Goal: Complete application form: Complete application form

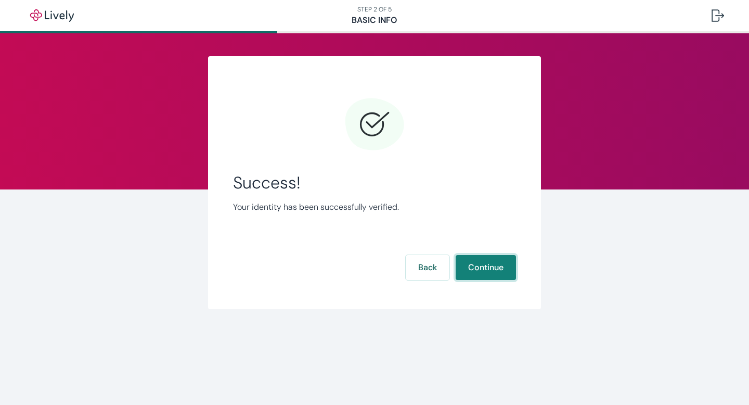
click at [487, 273] on button "Continue" at bounding box center [486, 267] width 60 height 25
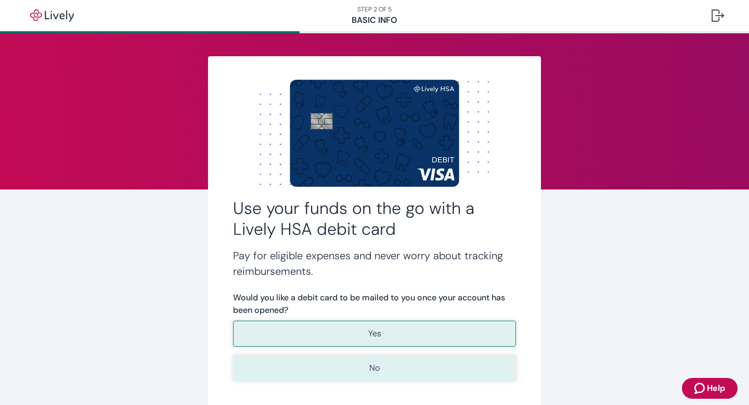
click at [367, 364] on button "No" at bounding box center [374, 368] width 283 height 26
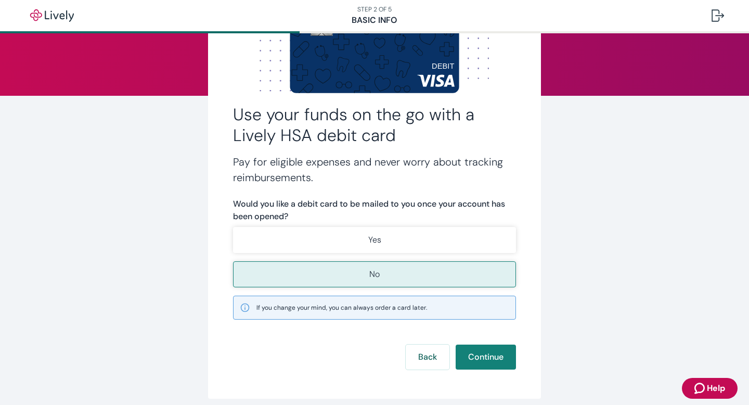
scroll to position [96, 0]
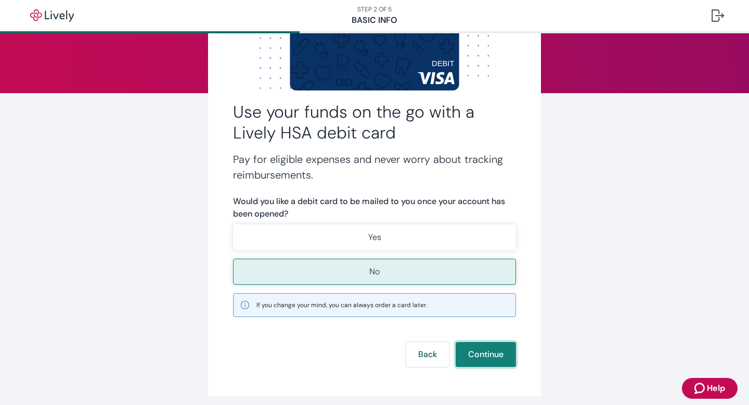
click at [469, 353] on button "Continue" at bounding box center [486, 354] width 60 height 25
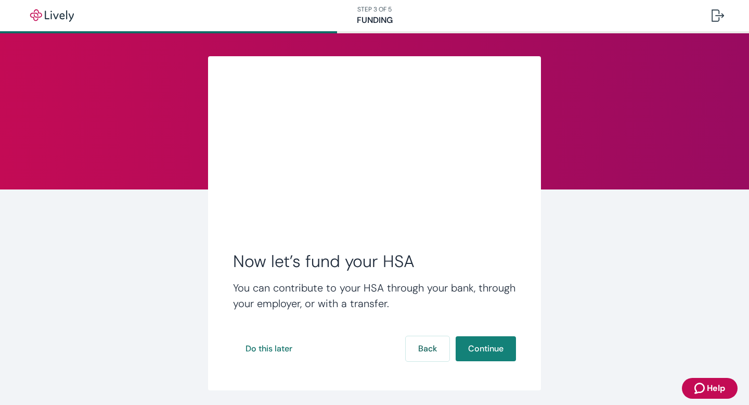
scroll to position [35, 0]
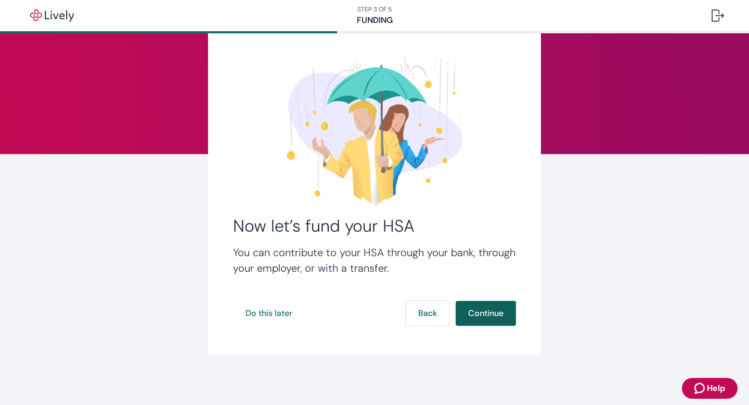
click at [474, 310] on button "Continue" at bounding box center [486, 313] width 60 height 25
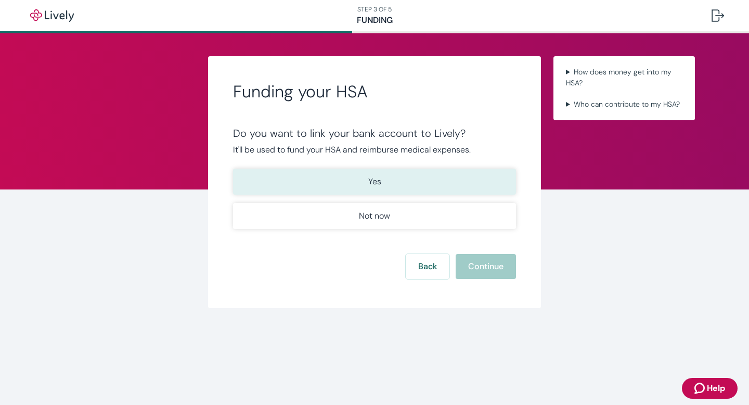
click at [412, 187] on button "Yes" at bounding box center [374, 182] width 283 height 26
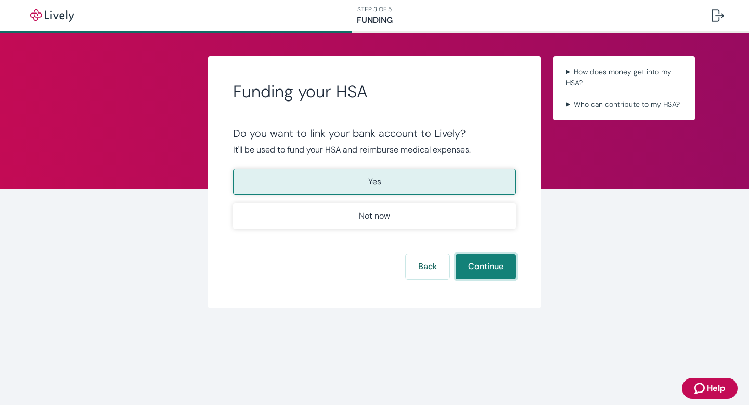
click at [475, 268] on button "Continue" at bounding box center [486, 266] width 60 height 25
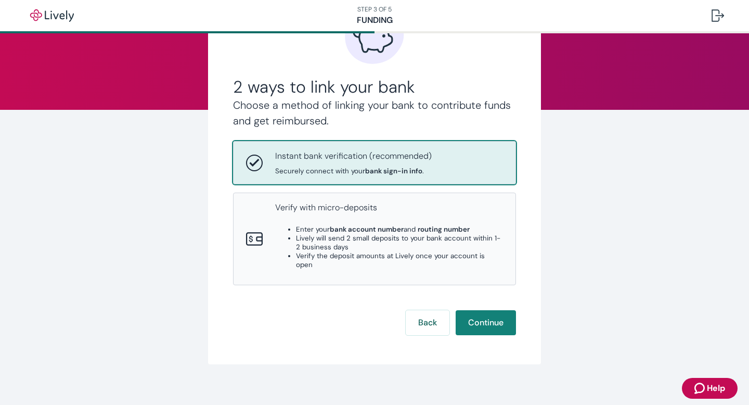
scroll to position [80, 0]
click at [474, 310] on button "Continue" at bounding box center [486, 322] width 60 height 25
click at [420, 310] on button "Back" at bounding box center [428, 322] width 44 height 25
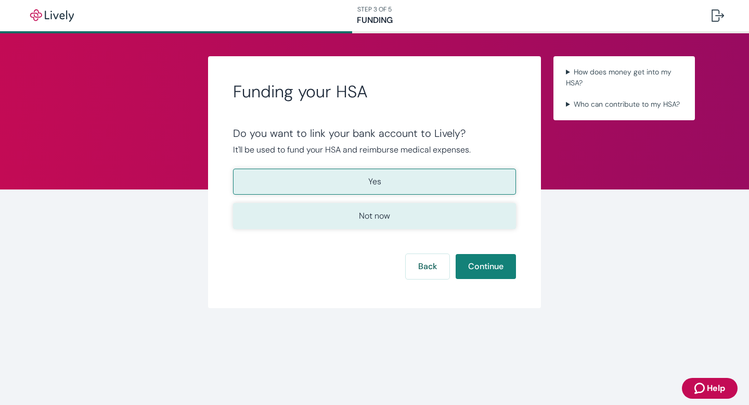
click at [394, 220] on button "Not now" at bounding box center [374, 216] width 283 height 26
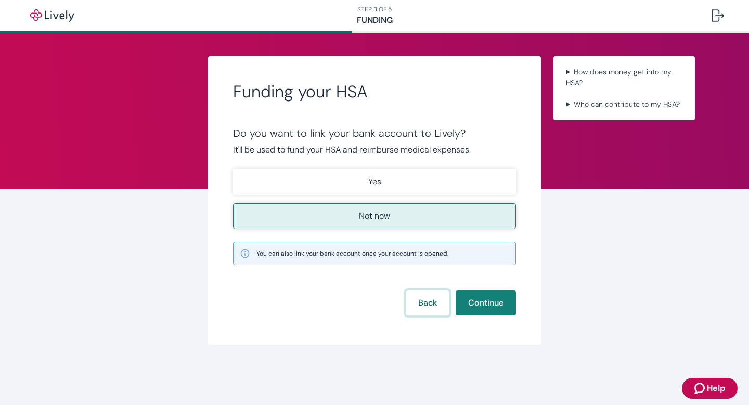
click at [420, 305] on button "Back" at bounding box center [428, 302] width 44 height 25
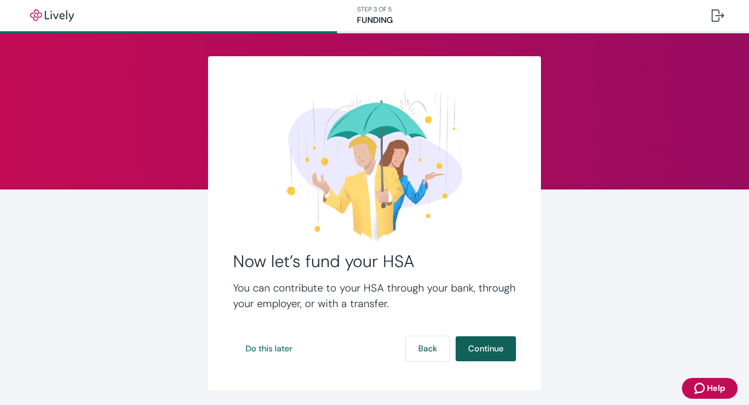
click at [483, 352] on button "Continue" at bounding box center [486, 348] width 60 height 25
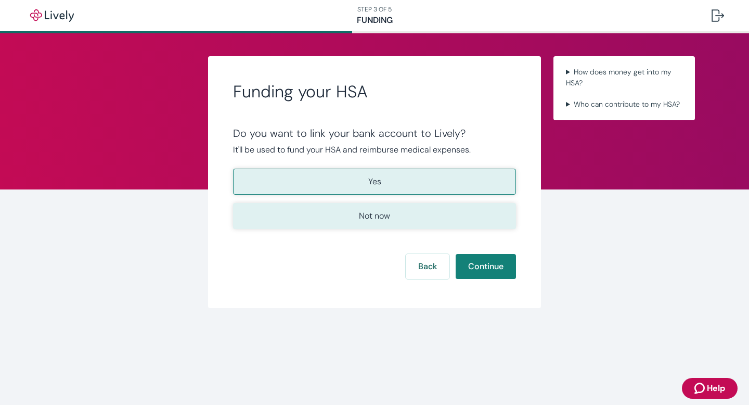
click at [312, 217] on button "Not now" at bounding box center [374, 216] width 283 height 26
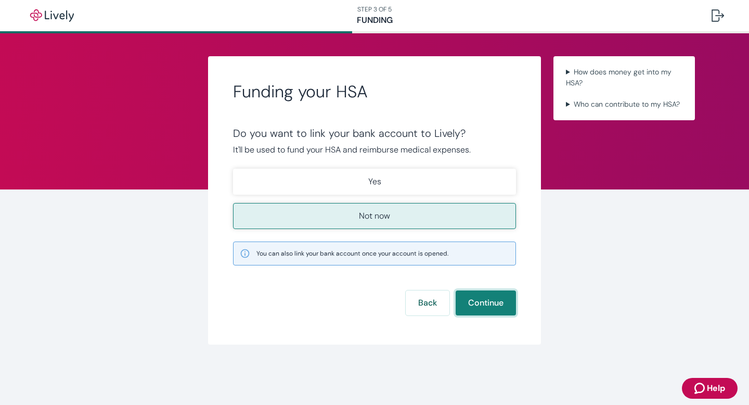
click at [483, 306] on button "Continue" at bounding box center [486, 302] width 60 height 25
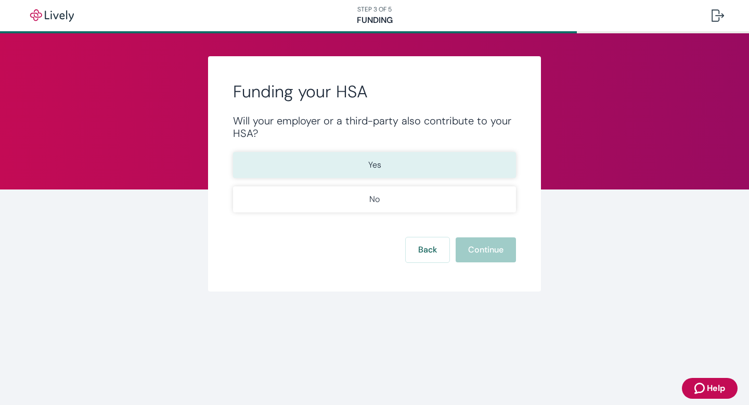
click at [440, 162] on button "Yes" at bounding box center [374, 165] width 283 height 26
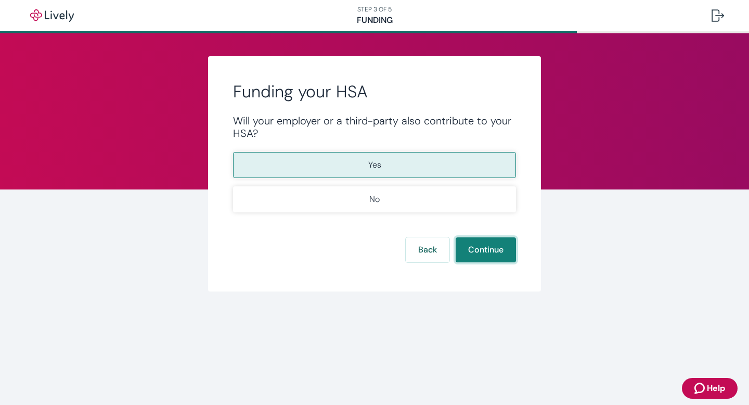
click at [479, 250] on button "Continue" at bounding box center [486, 249] width 60 height 25
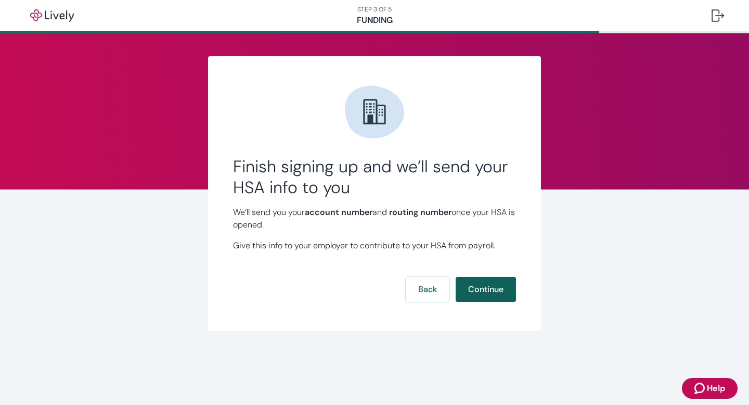
click at [471, 287] on button "Continue" at bounding box center [486, 289] width 60 height 25
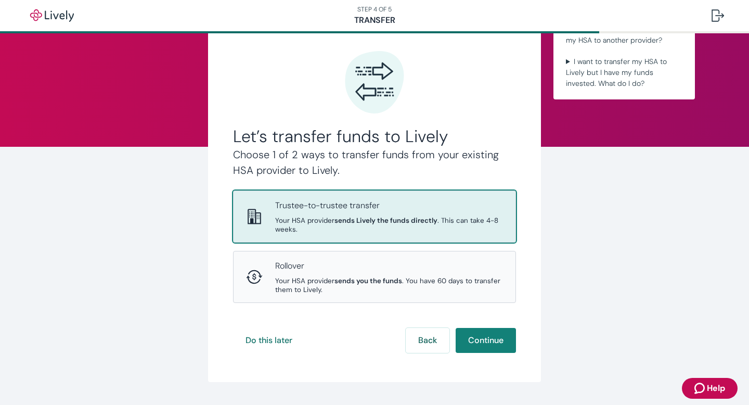
scroll to position [43, 0]
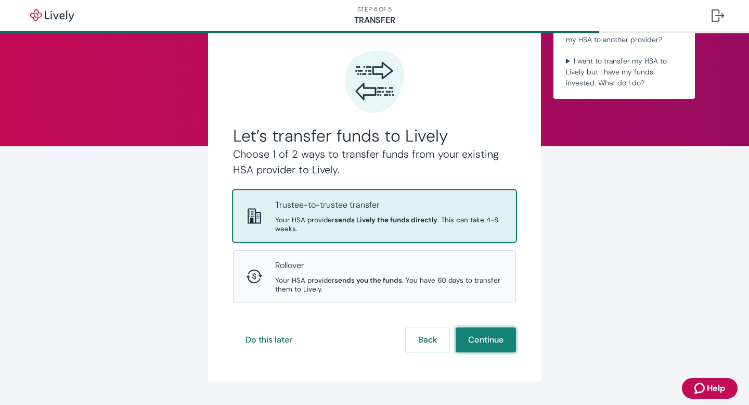
click at [497, 346] on button "Continue" at bounding box center [486, 339] width 60 height 25
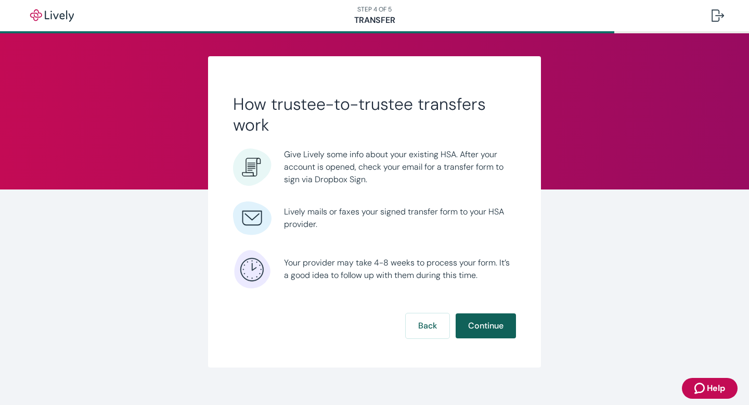
click at [483, 331] on button "Continue" at bounding box center [486, 325] width 60 height 25
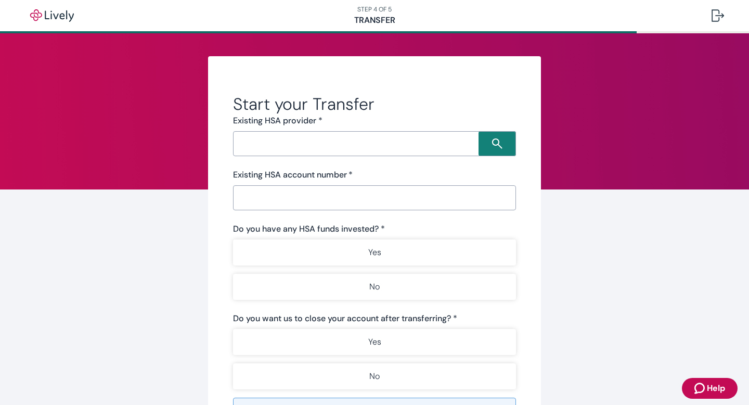
click at [284, 148] on input "Search input" at bounding box center [357, 143] width 242 height 15
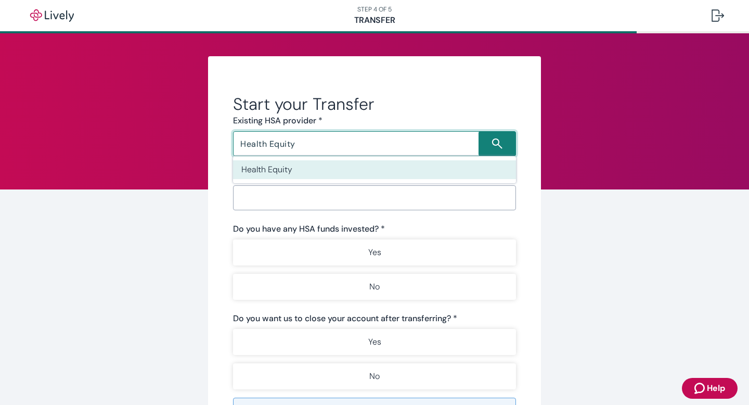
click at [271, 168] on li "Health Equity" at bounding box center [374, 169] width 283 height 19
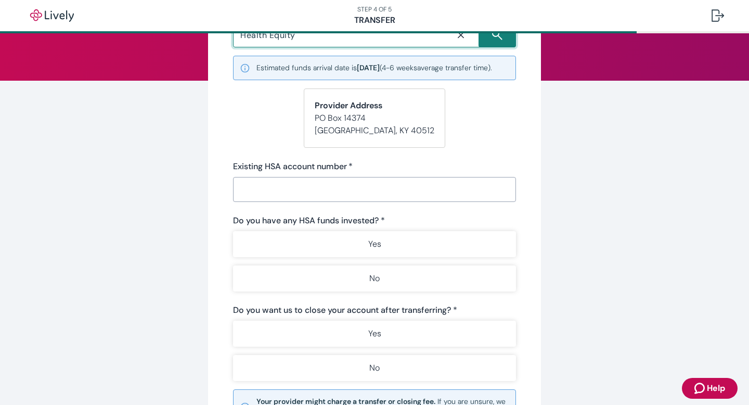
scroll to position [111, 0]
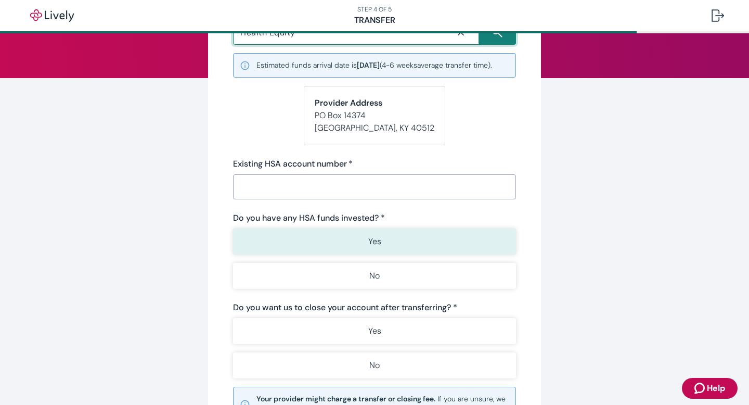
type input "Health Equity"
click at [289, 253] on button "Yes" at bounding box center [374, 241] width 283 height 26
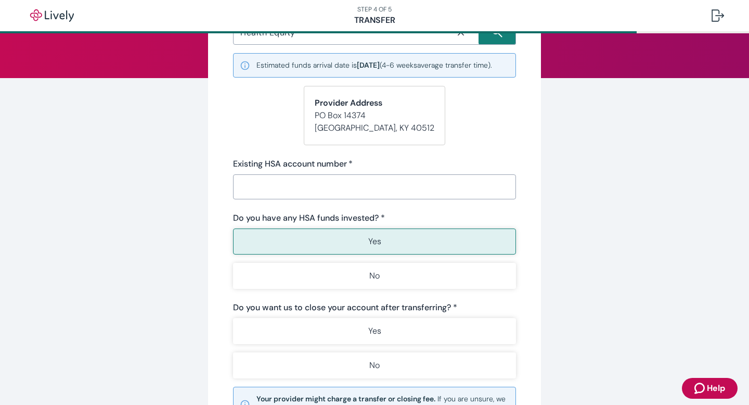
click at [272, 197] on input "Existing HSA account number   *" at bounding box center [374, 186] width 283 height 21
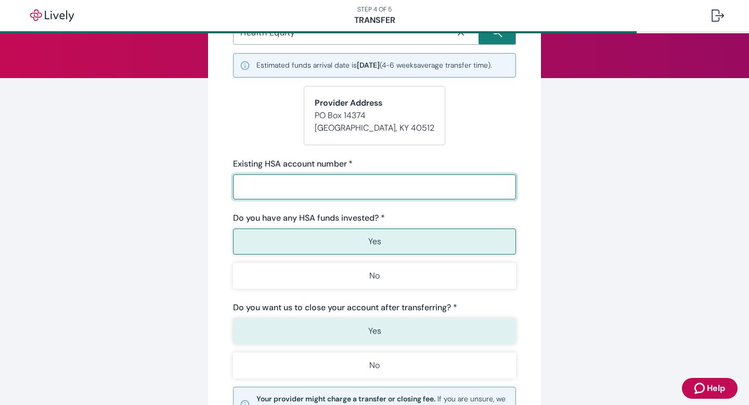
click at [280, 340] on div "Do you want us to close your account after transferring? * Yes No" at bounding box center [374, 339] width 283 height 77
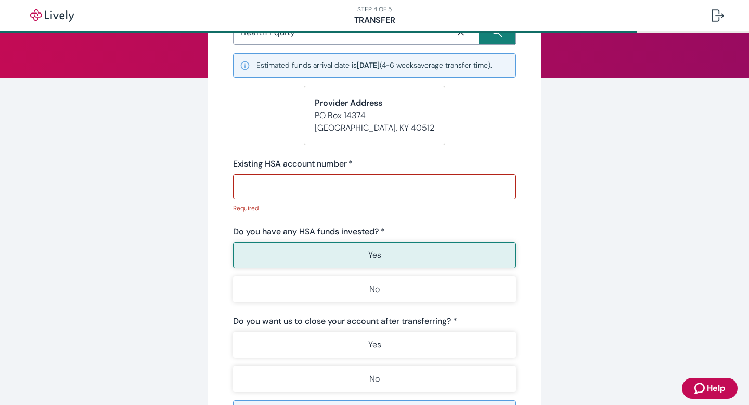
click at [251, 197] on input "Existing HSA account number   *" at bounding box center [374, 186] width 283 height 21
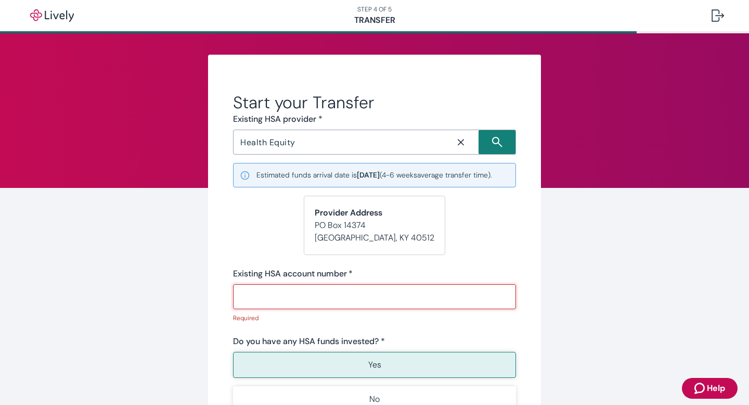
scroll to position [0, 0]
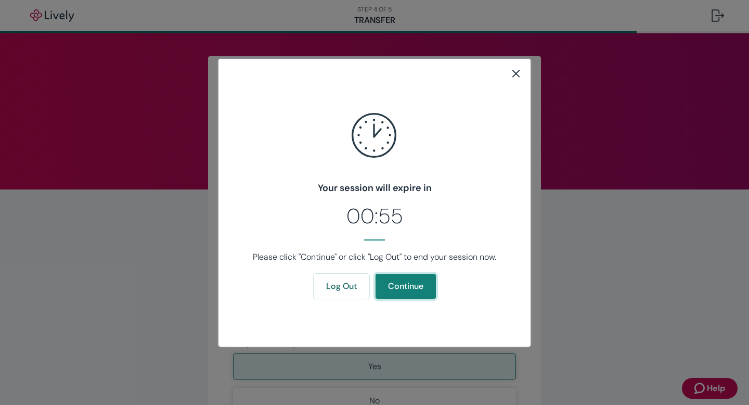
click at [391, 283] on button "Continue" at bounding box center [406, 286] width 60 height 25
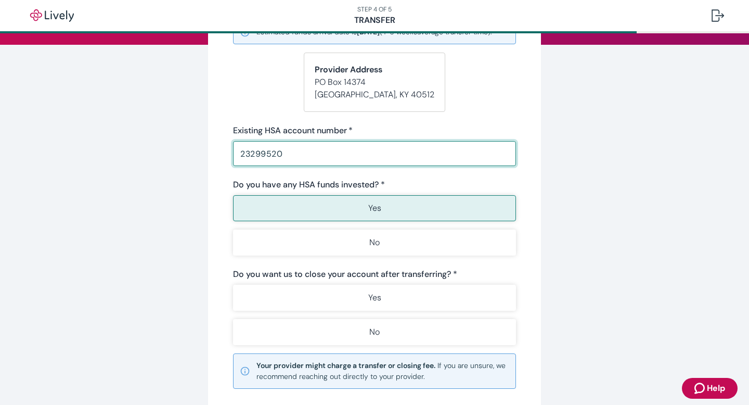
scroll to position [152, 0]
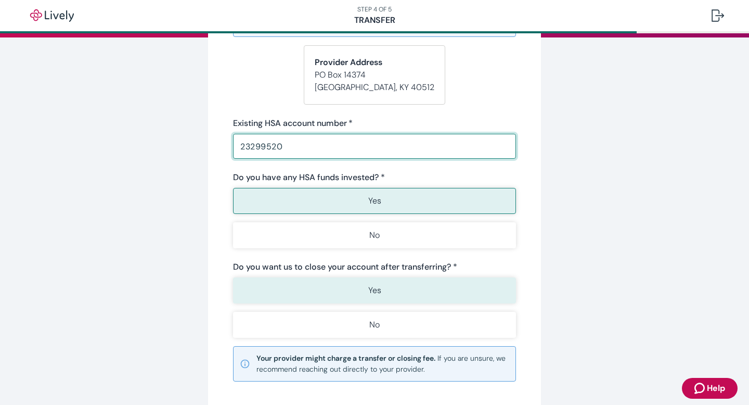
type input "23299520"
click at [322, 303] on button "Yes" at bounding box center [374, 290] width 283 height 26
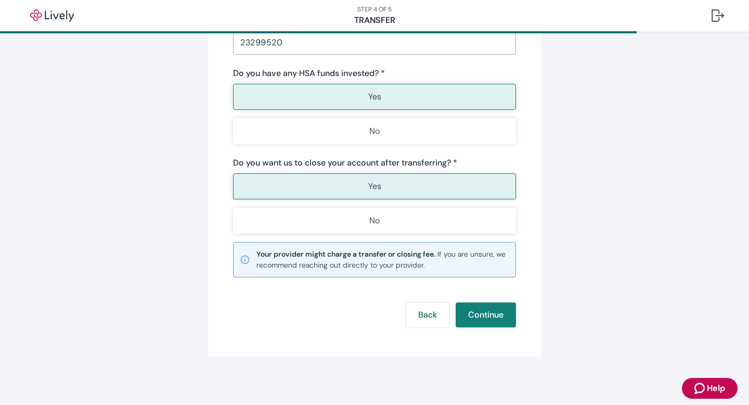
scroll to position [267, 0]
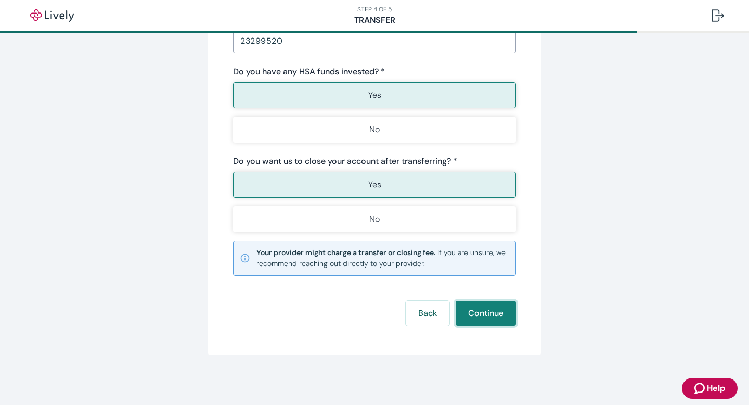
click at [499, 317] on button "Continue" at bounding box center [486, 313] width 60 height 25
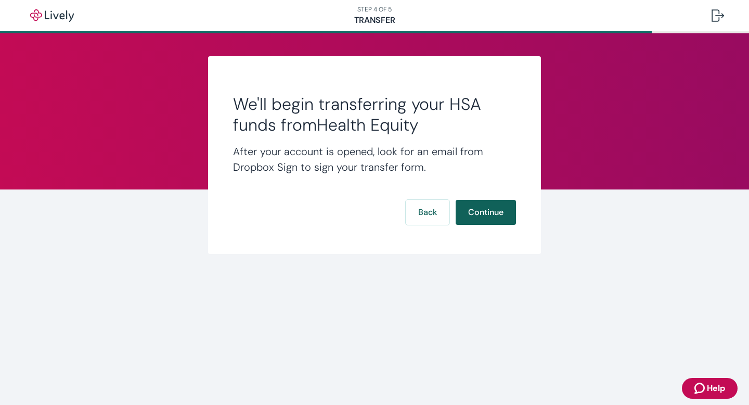
click at [487, 214] on button "Continue" at bounding box center [486, 212] width 60 height 25
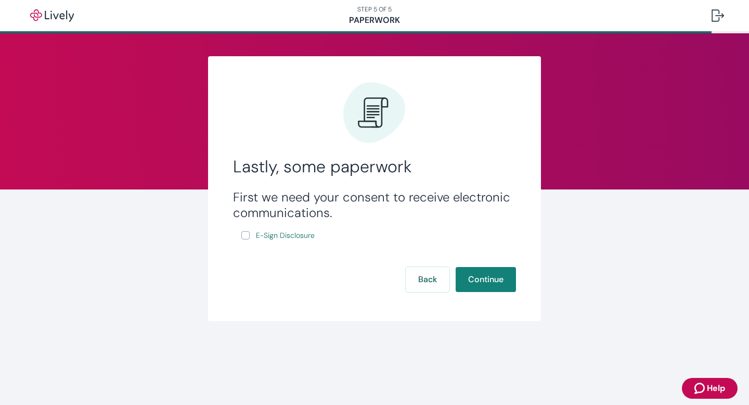
click at [246, 236] on input "E-Sign Disclosure" at bounding box center [245, 235] width 8 height 8
checkbox input "true"
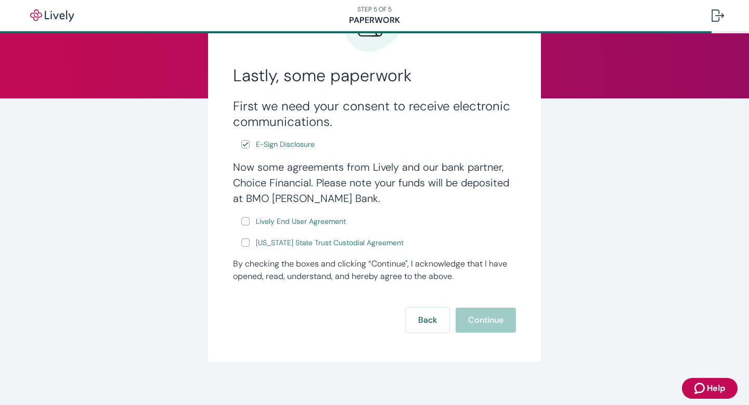
scroll to position [94, 0]
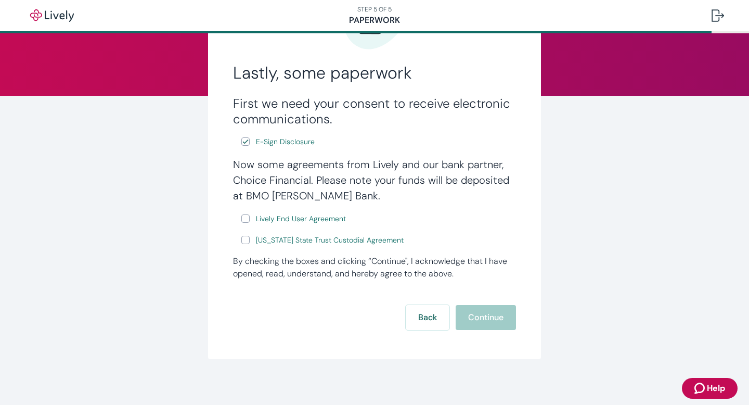
click at [242, 216] on input "Lively End User Agreement" at bounding box center [245, 218] width 8 height 8
checkbox input "true"
click at [246, 242] on input "[US_STATE] State Trust Custodial Agreement" at bounding box center [245, 240] width 8 height 8
checkbox input "true"
click at [469, 315] on button "Continue" at bounding box center [486, 317] width 60 height 25
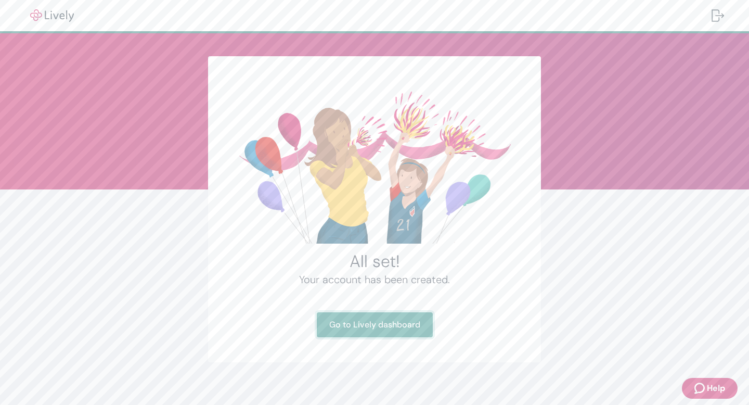
click at [386, 323] on link "Go to Lively dashboard" at bounding box center [375, 324] width 116 height 25
